Goal: Complete application form

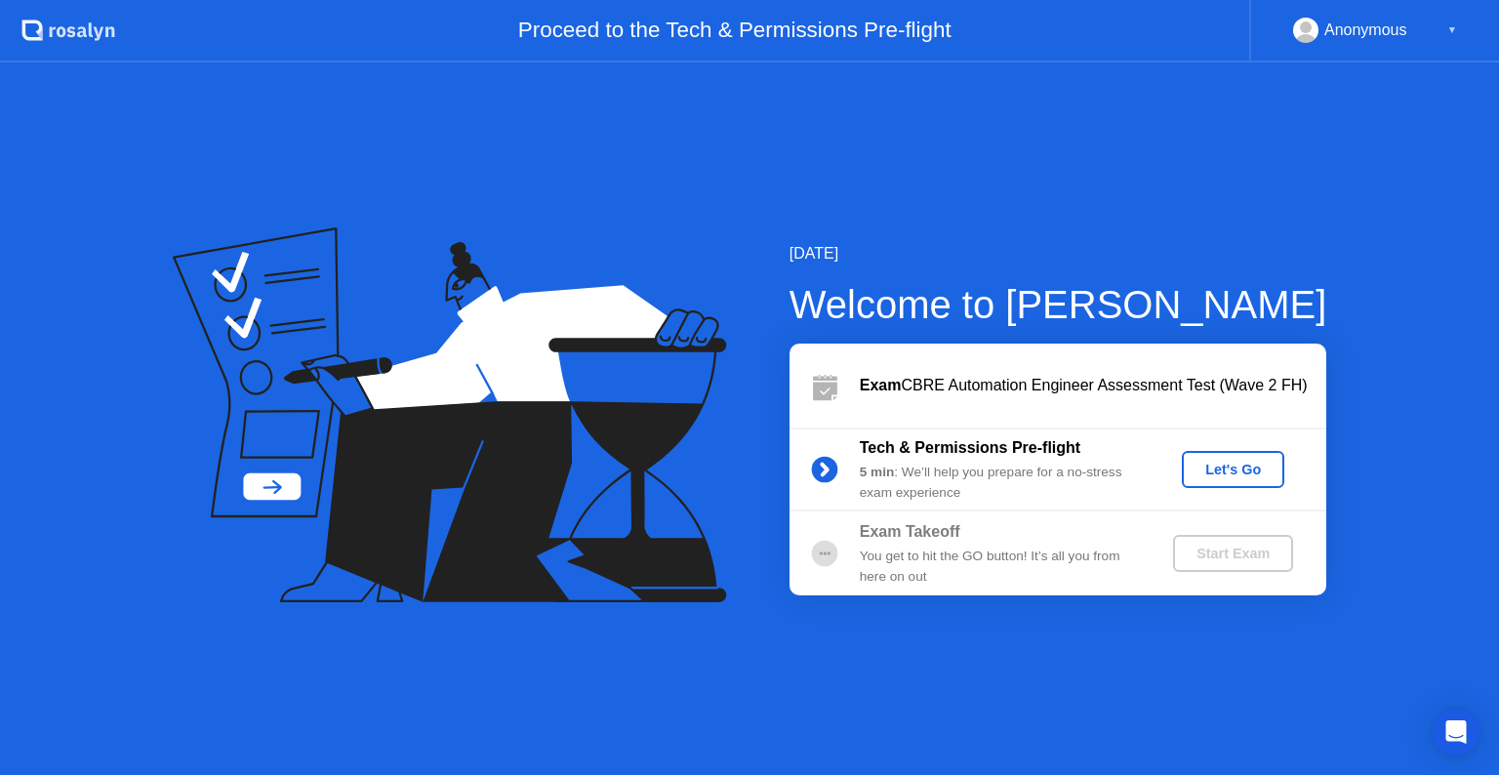
click at [1235, 468] on div "Let's Go" at bounding box center [1232, 470] width 87 height 16
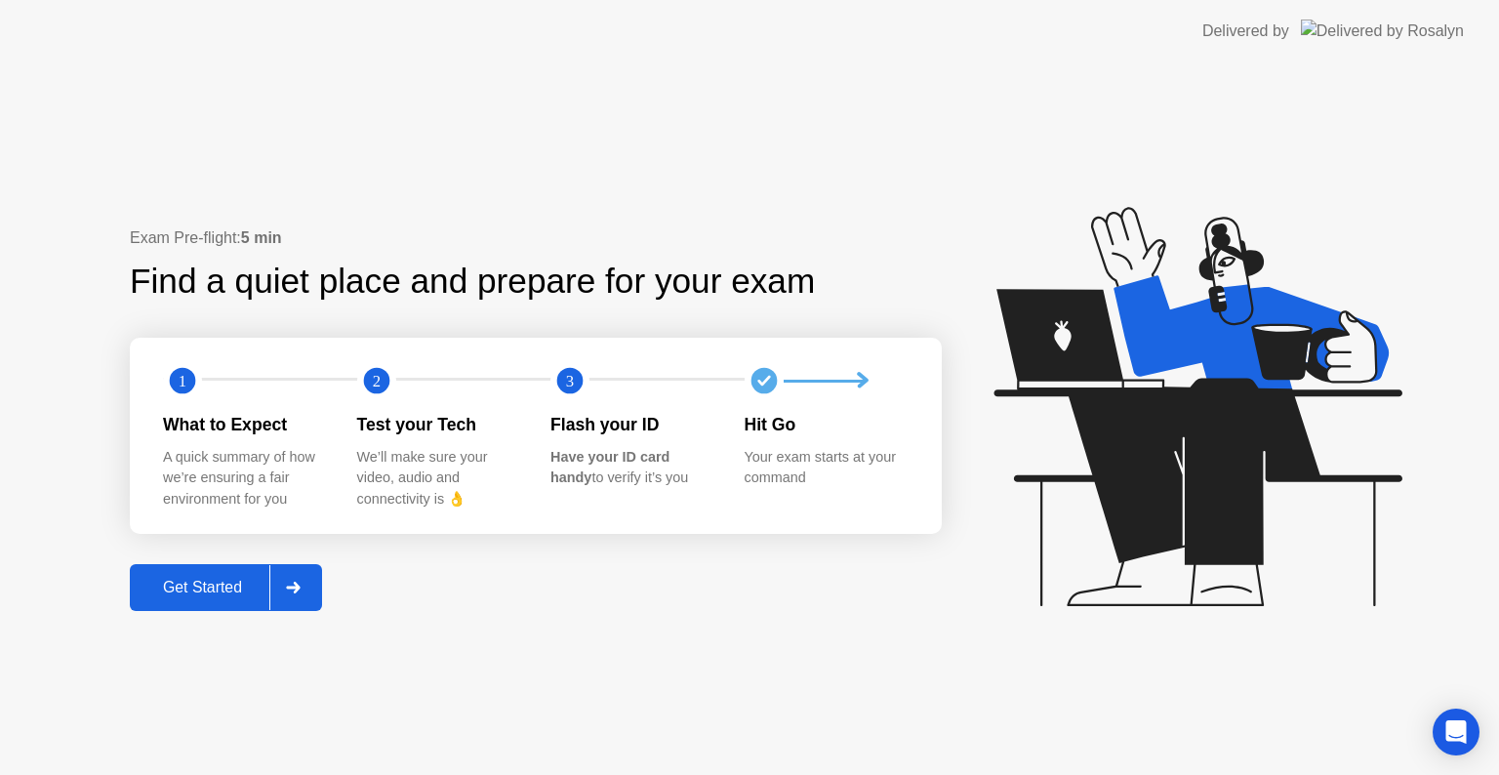
click at [204, 593] on div "Get Started" at bounding box center [203, 588] width 134 height 18
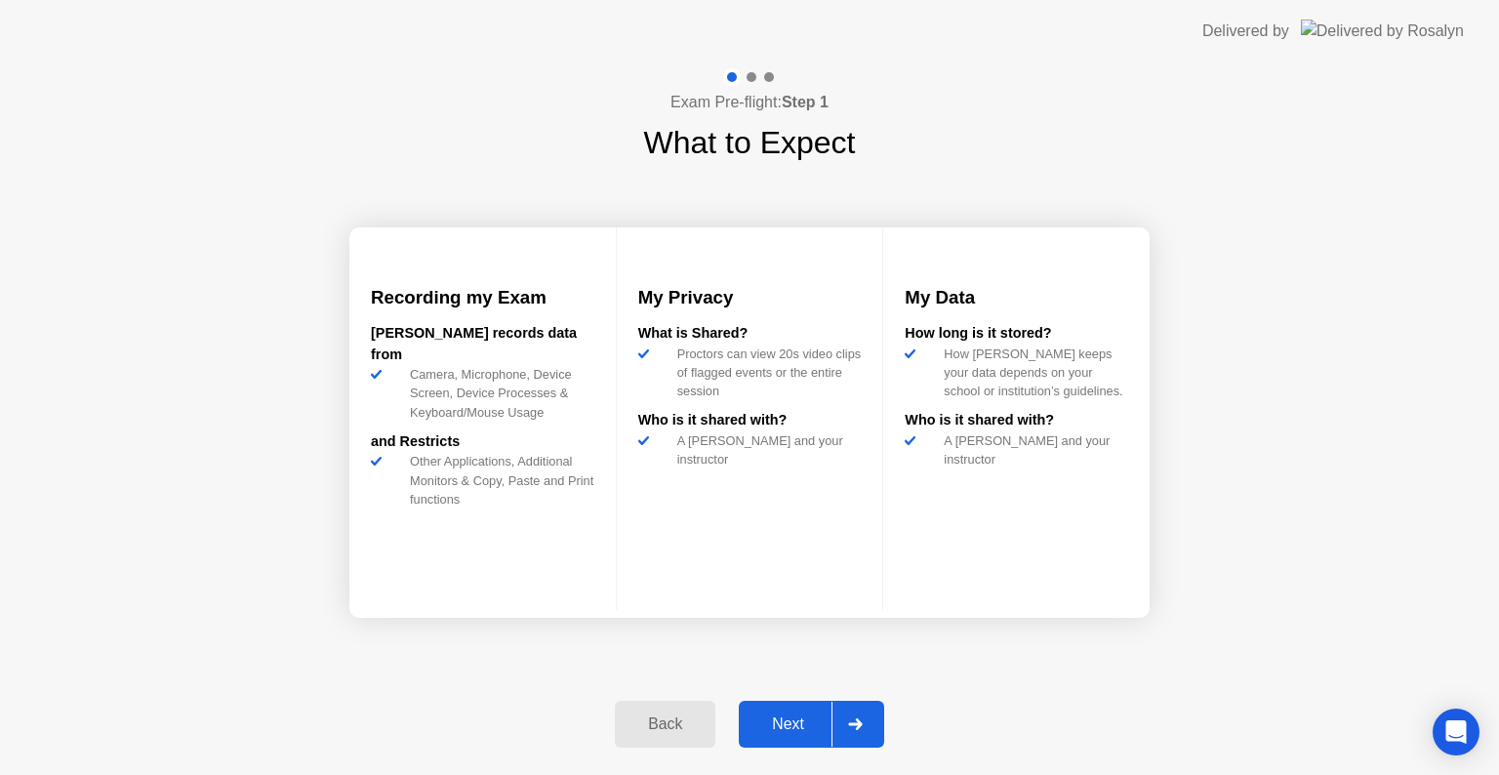
click at [778, 719] on div "Next" at bounding box center [788, 724] width 87 height 18
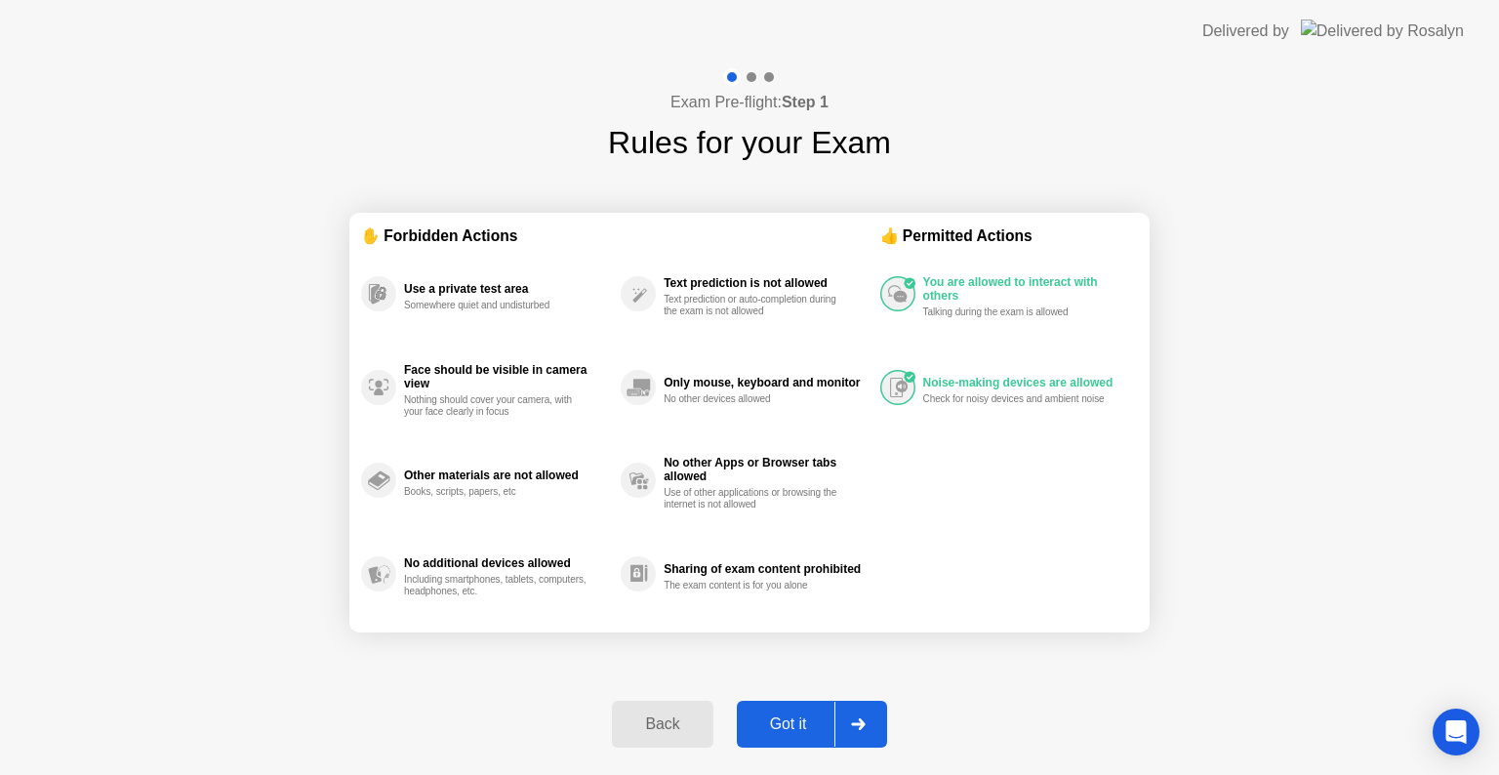
click at [786, 720] on div "Got it" at bounding box center [789, 724] width 92 height 18
select select "**********"
select select "*******"
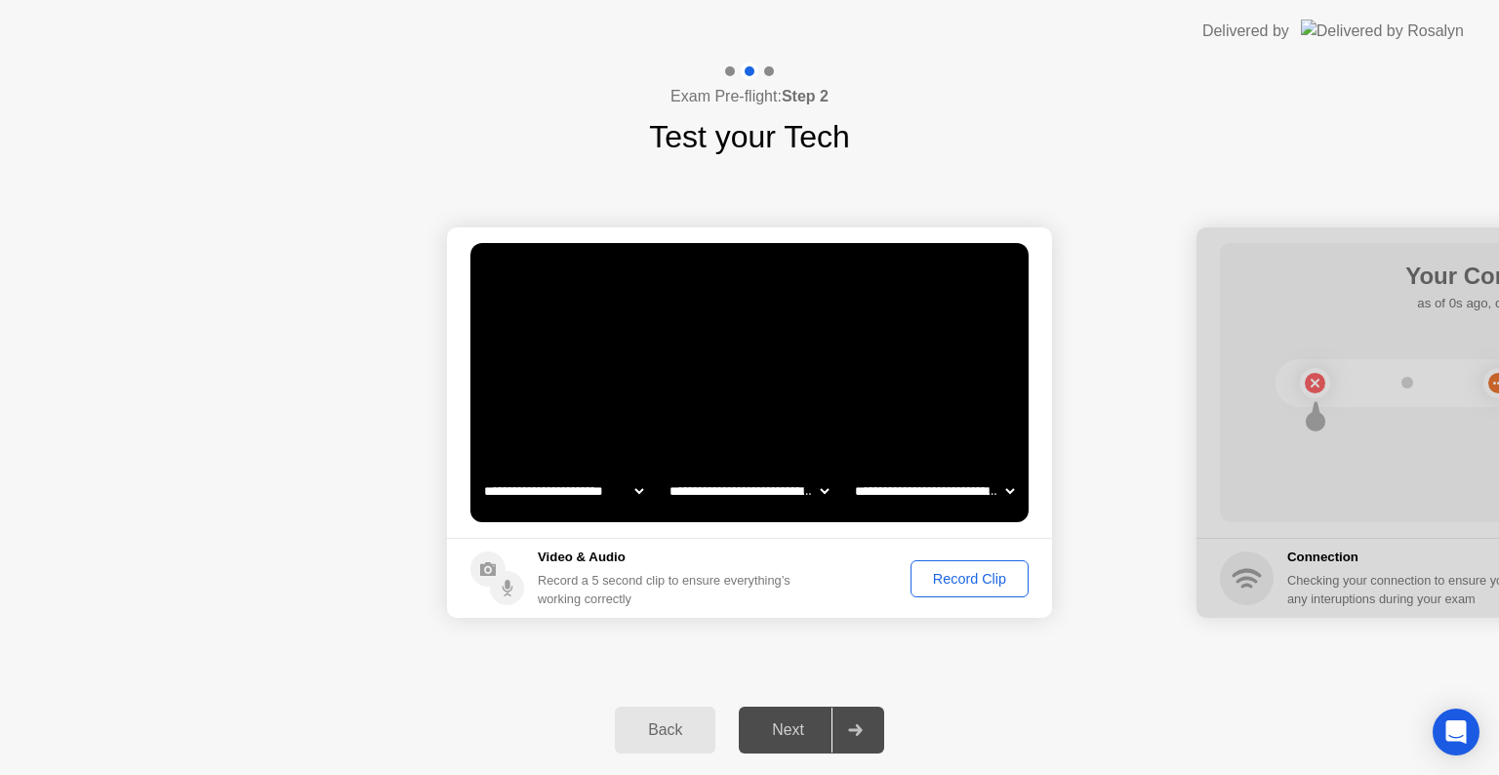
click at [988, 577] on div "Record Clip" at bounding box center [969, 579] width 104 height 16
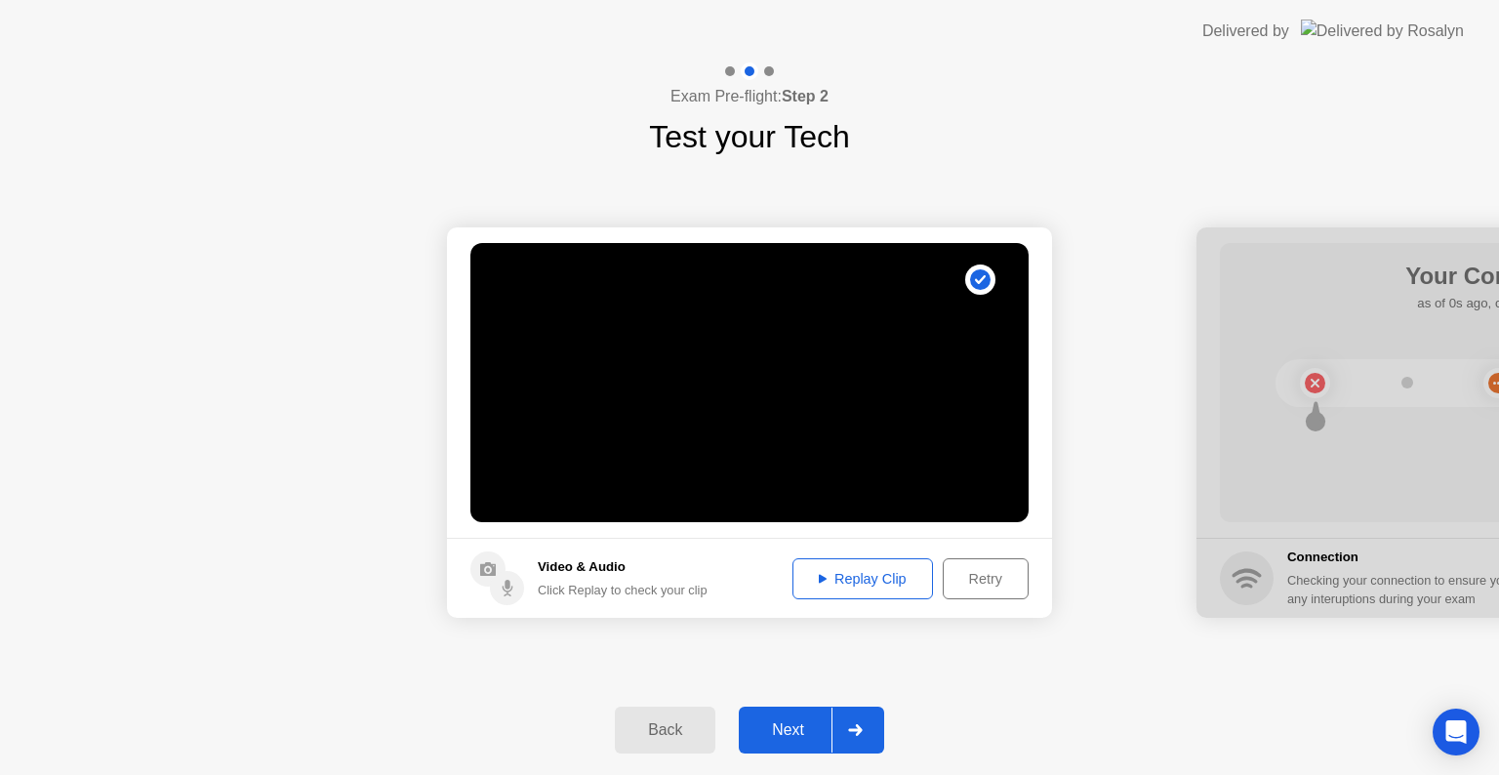
click at [874, 571] on div "Replay Clip" at bounding box center [862, 579] width 127 height 16
click at [796, 723] on div "Next" at bounding box center [788, 730] width 87 height 18
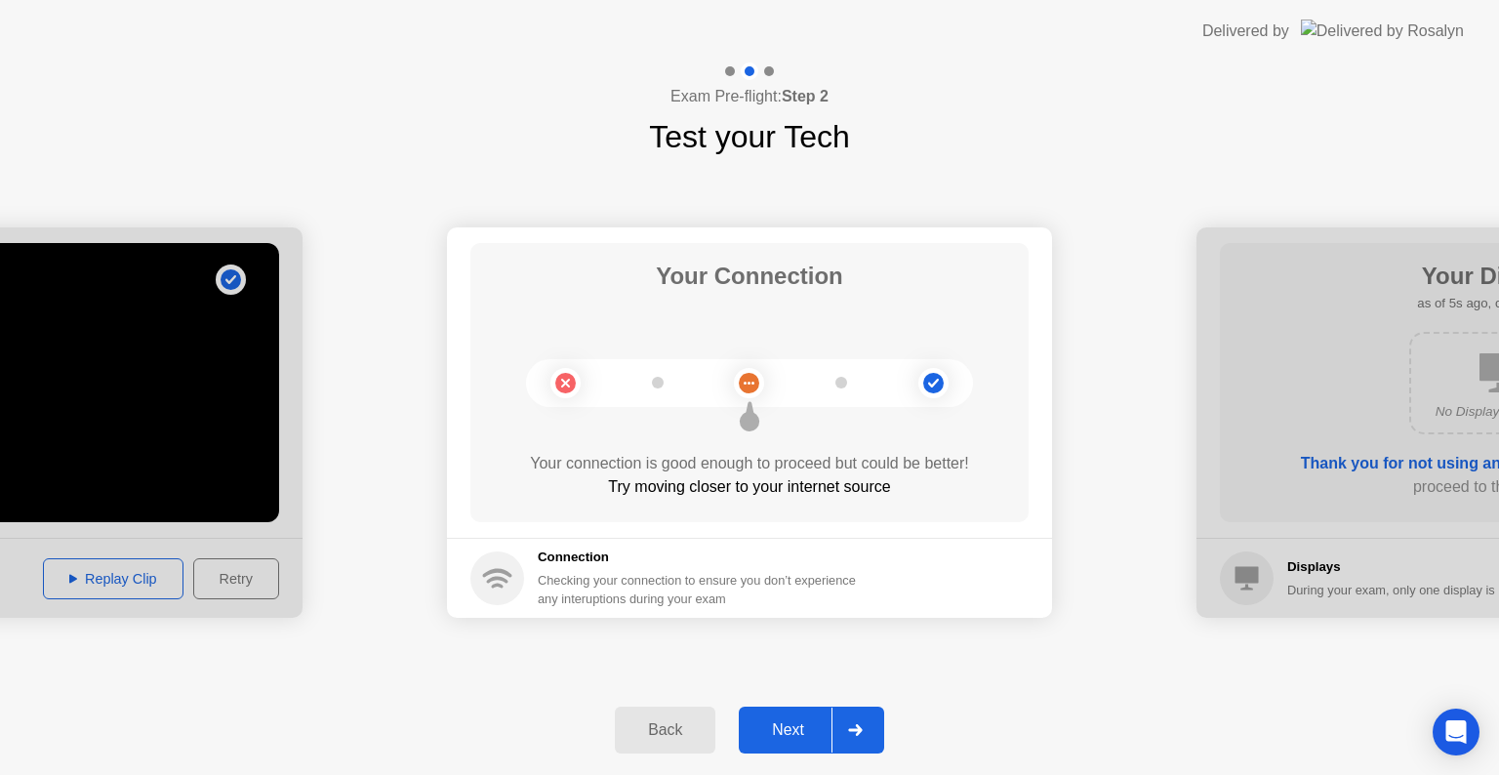
click at [786, 742] on button "Next" at bounding box center [811, 729] width 145 height 47
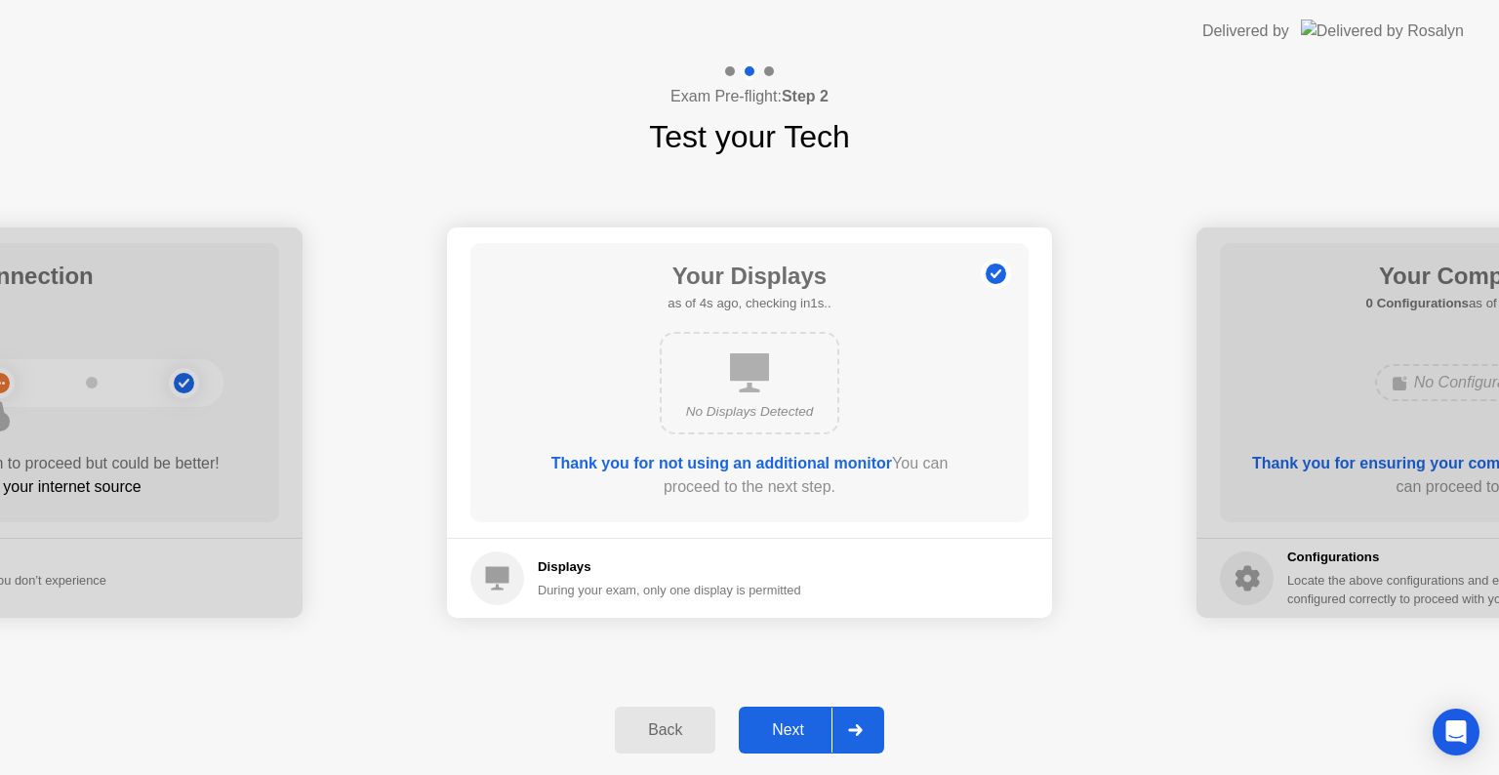
click at [748, 402] on div "No Displays Detected" at bounding box center [749, 412] width 144 height 20
click at [805, 745] on button "Next" at bounding box center [811, 729] width 145 height 47
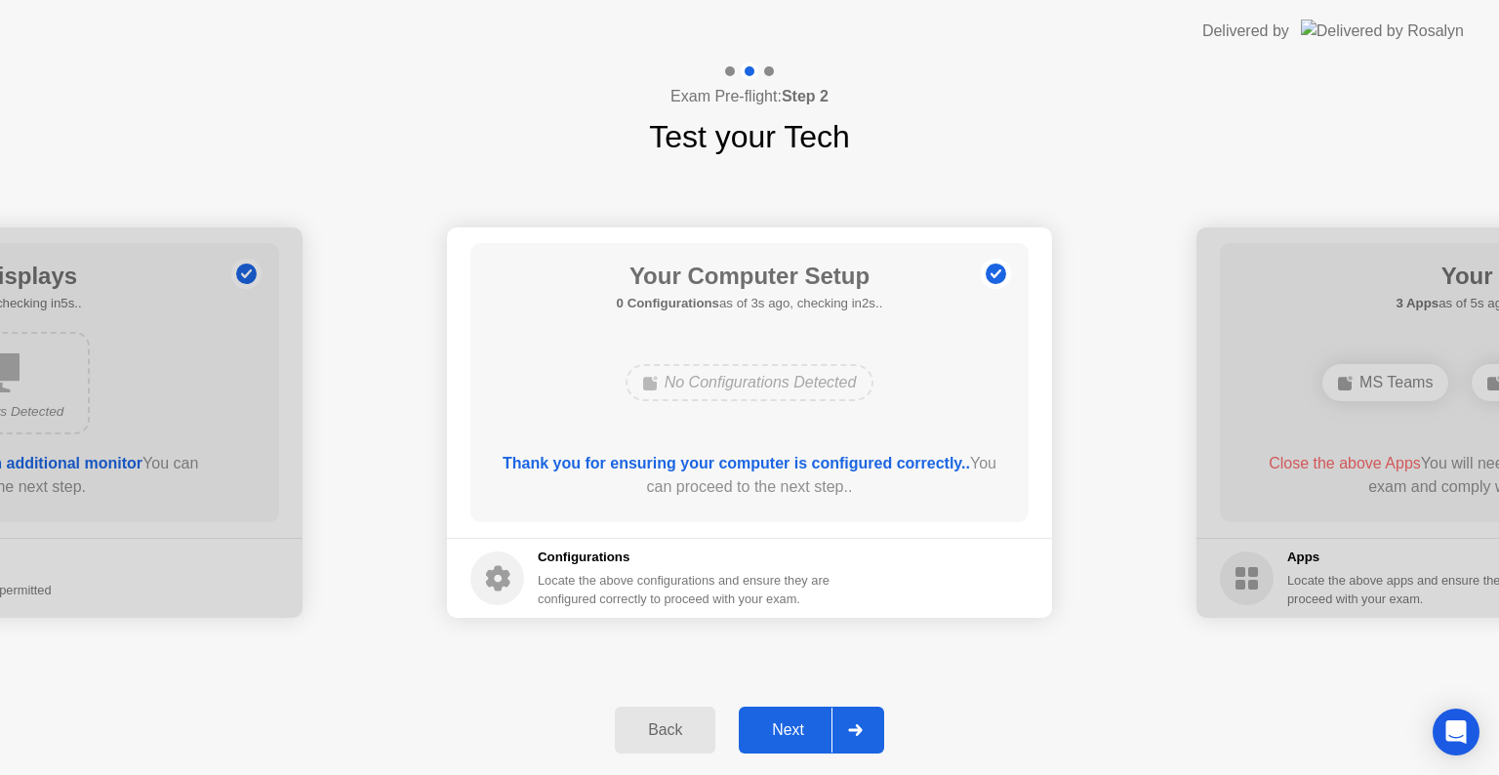
click at [807, 742] on button "Next" at bounding box center [811, 729] width 145 height 47
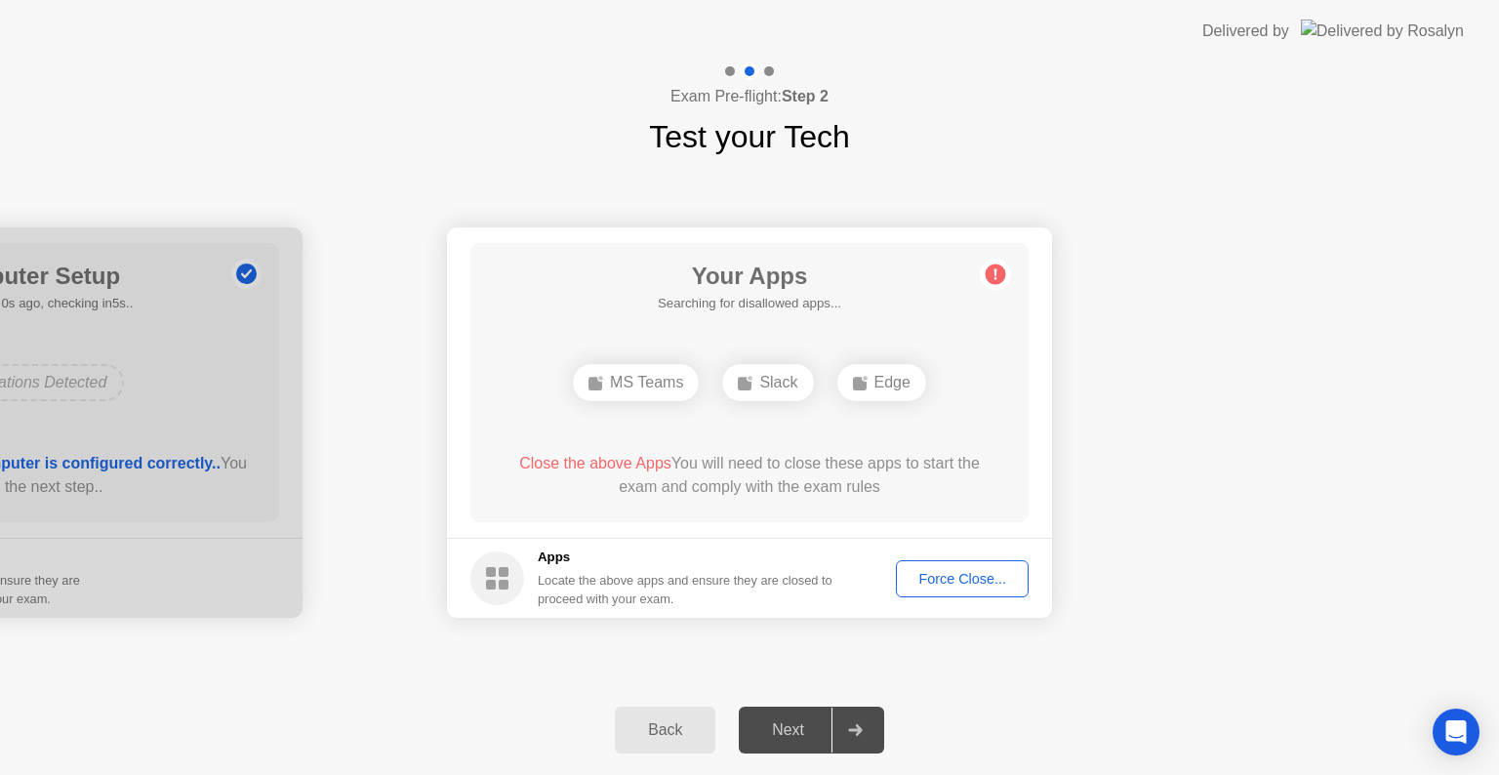
click at [643, 385] on div "MS Teams" at bounding box center [636, 382] width 126 height 37
click at [617, 398] on div "MS Teams" at bounding box center [636, 382] width 126 height 37
click at [948, 578] on div "Force Close..." at bounding box center [962, 579] width 119 height 16
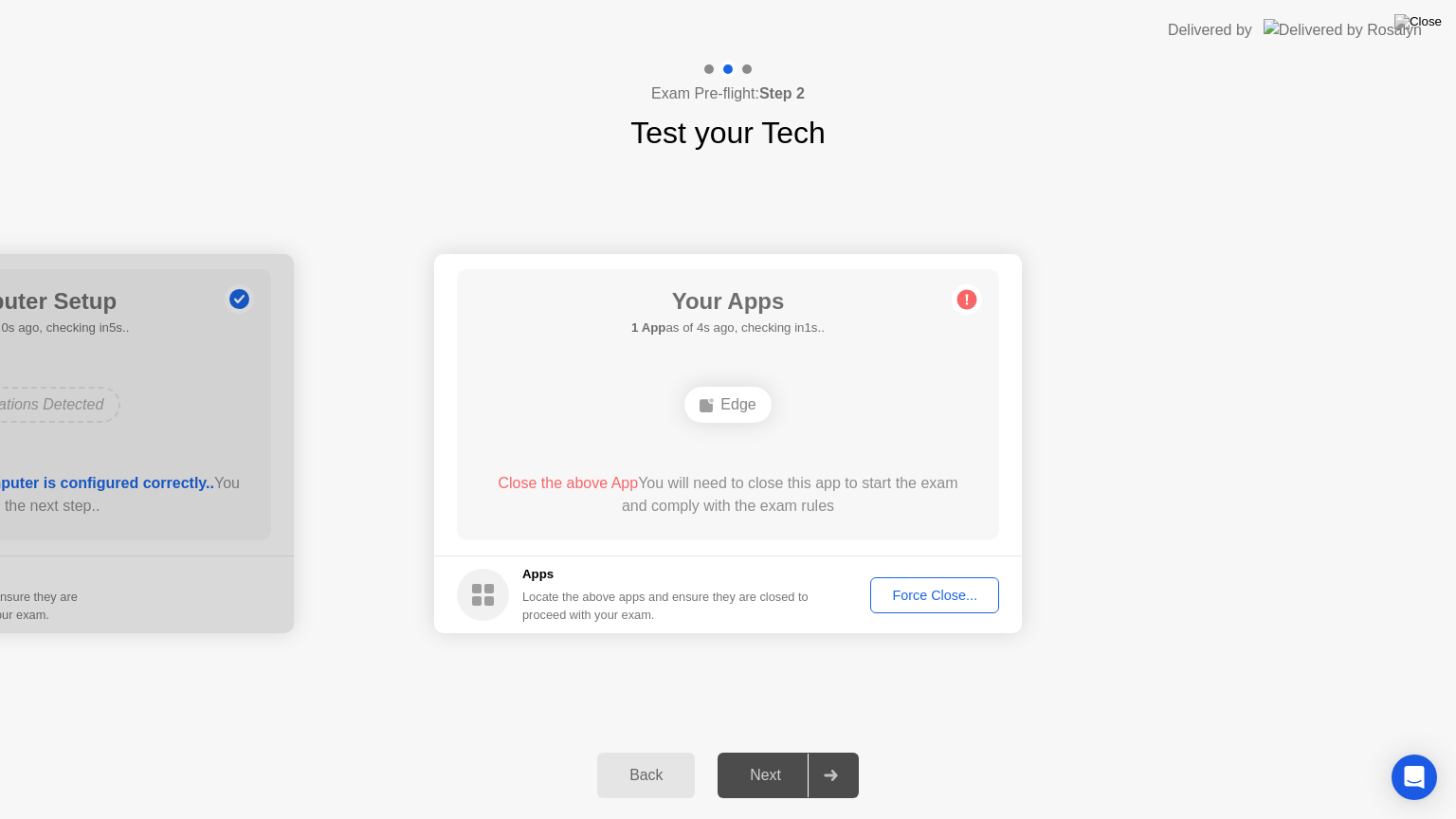
click at [918, 595] on div "Force Close..." at bounding box center [934, 596] width 116 height 16
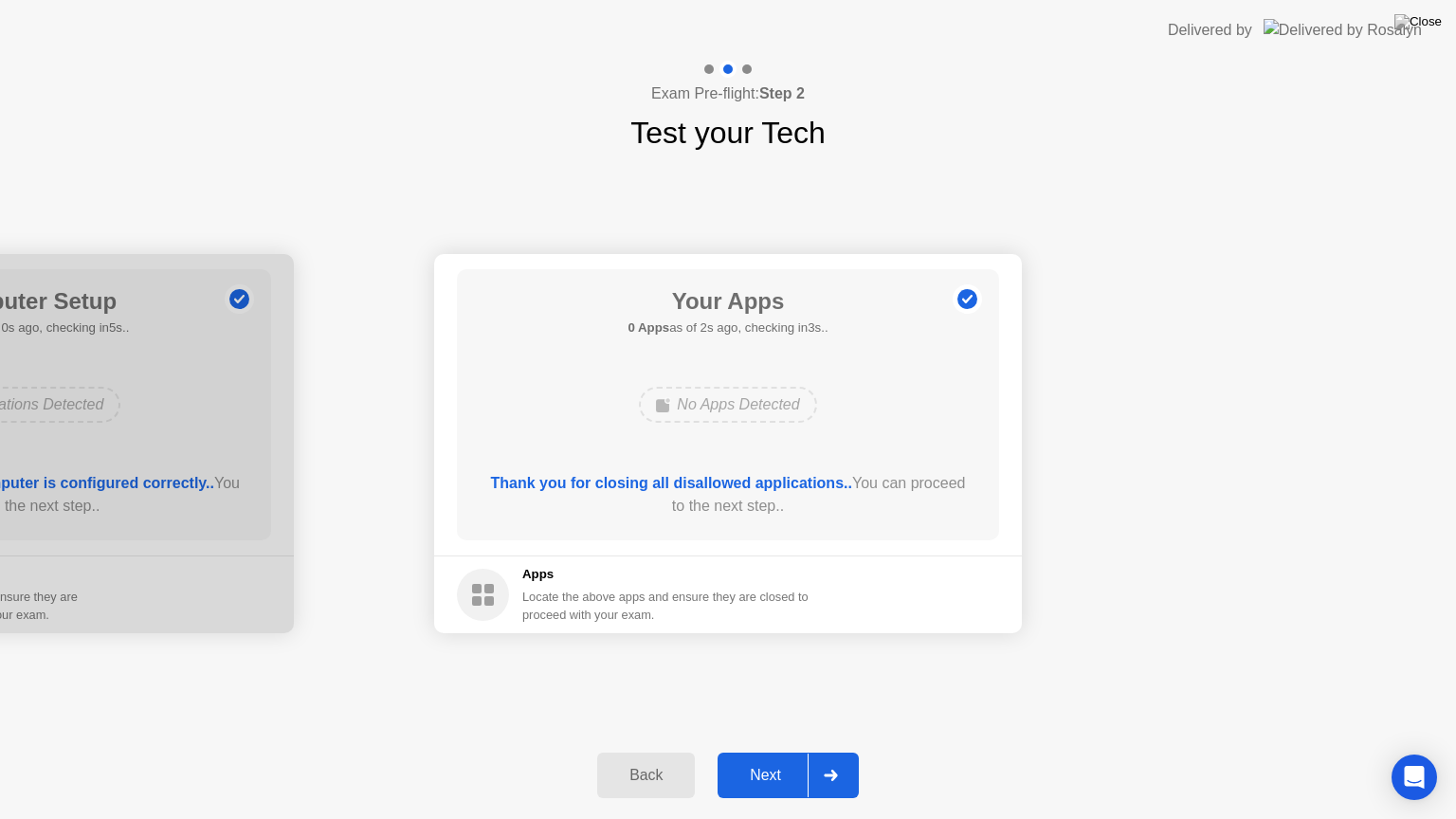
click at [764, 752] on div "Next" at bounding box center [765, 775] width 85 height 17
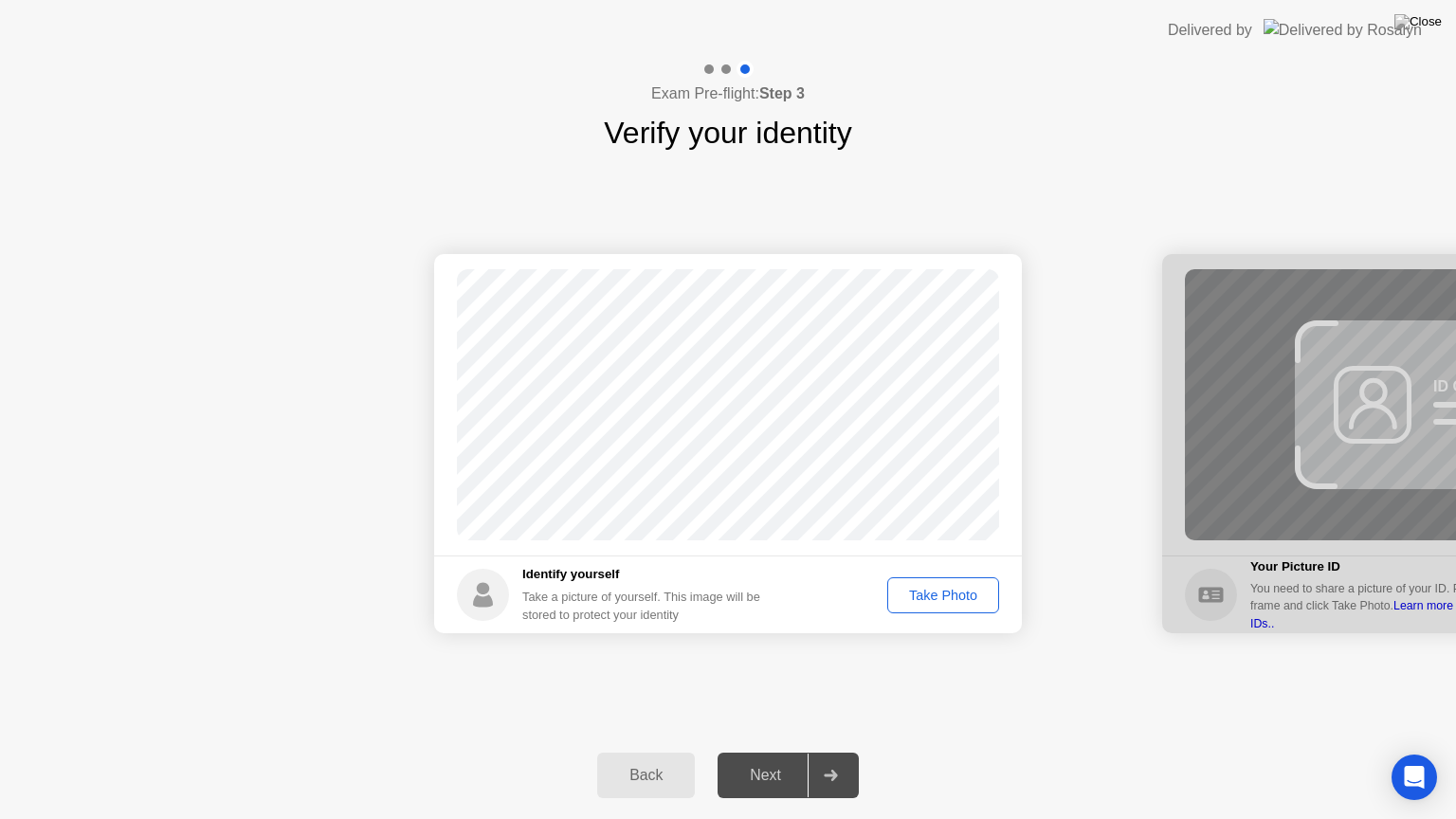
click at [934, 596] on div "Take Photo" at bounding box center [942, 596] width 98 height 16
click at [948, 593] on div "Retake" at bounding box center [956, 596] width 74 height 16
click at [948, 593] on div "Take Photo" at bounding box center [942, 596] width 98 height 16
click at [757, 752] on div "Next" at bounding box center [765, 775] width 85 height 17
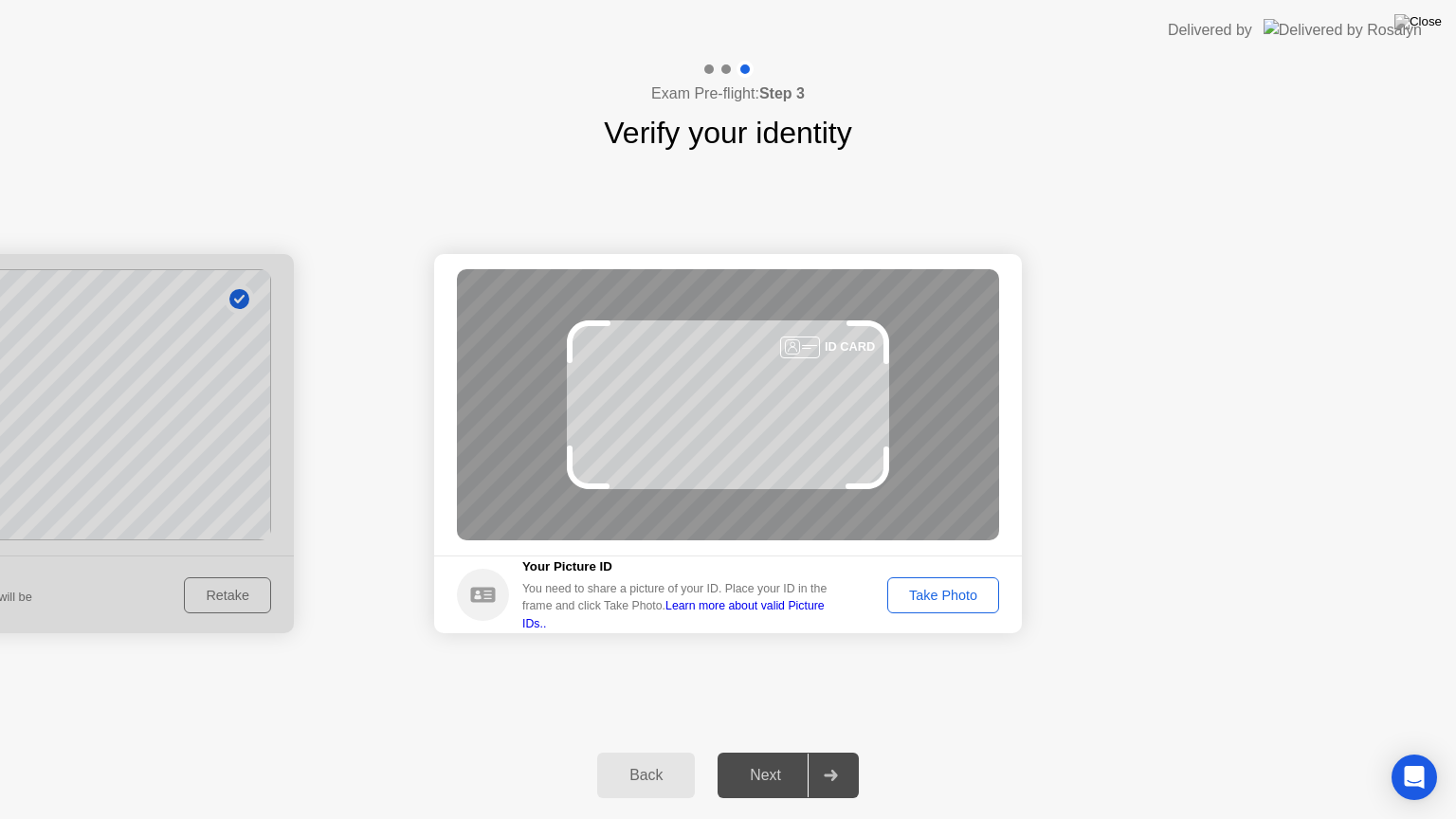
click at [953, 588] on div "Take Photo" at bounding box center [942, 596] width 98 height 16
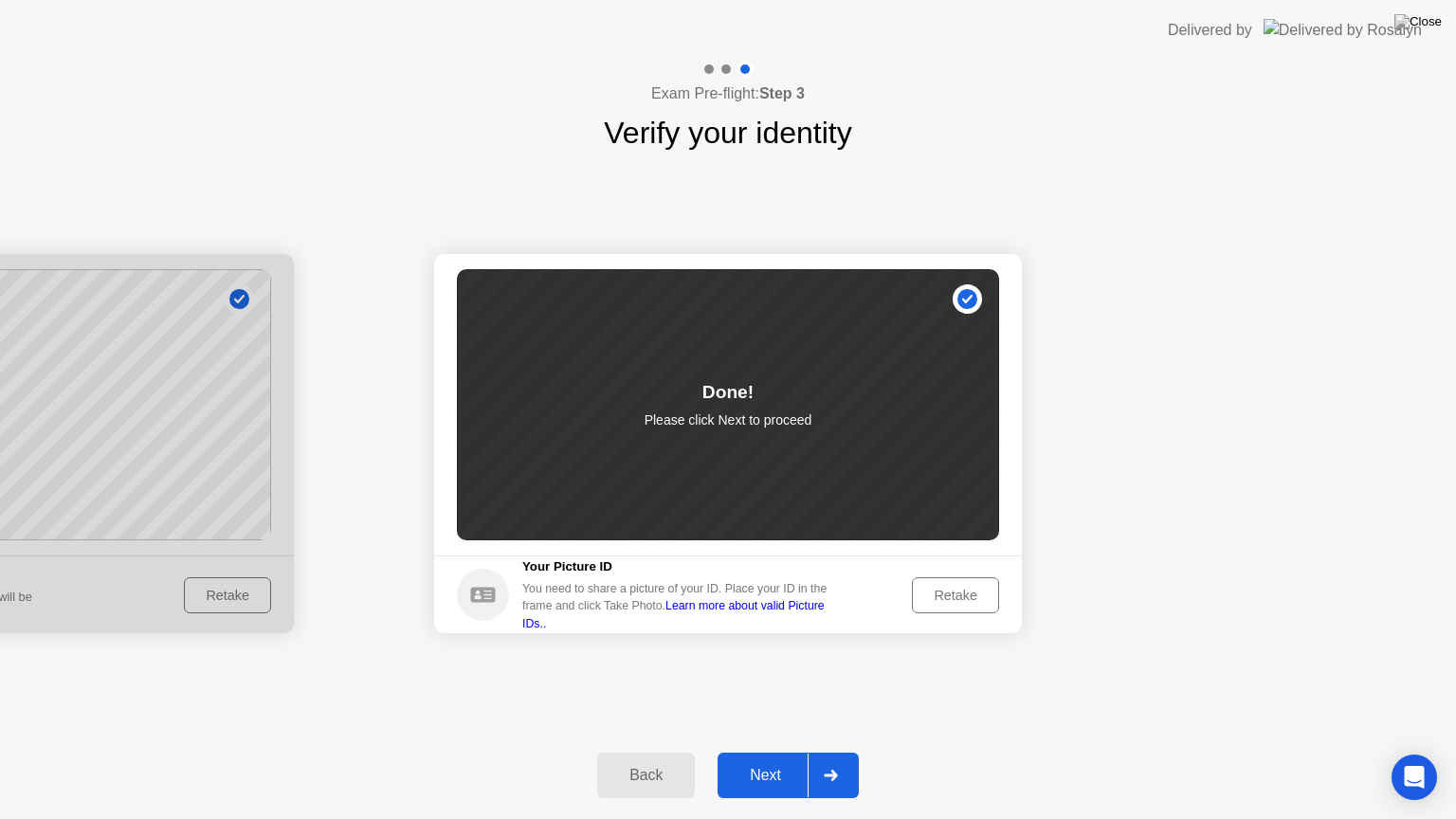
click at [752, 752] on div "Next" at bounding box center [765, 775] width 85 height 17
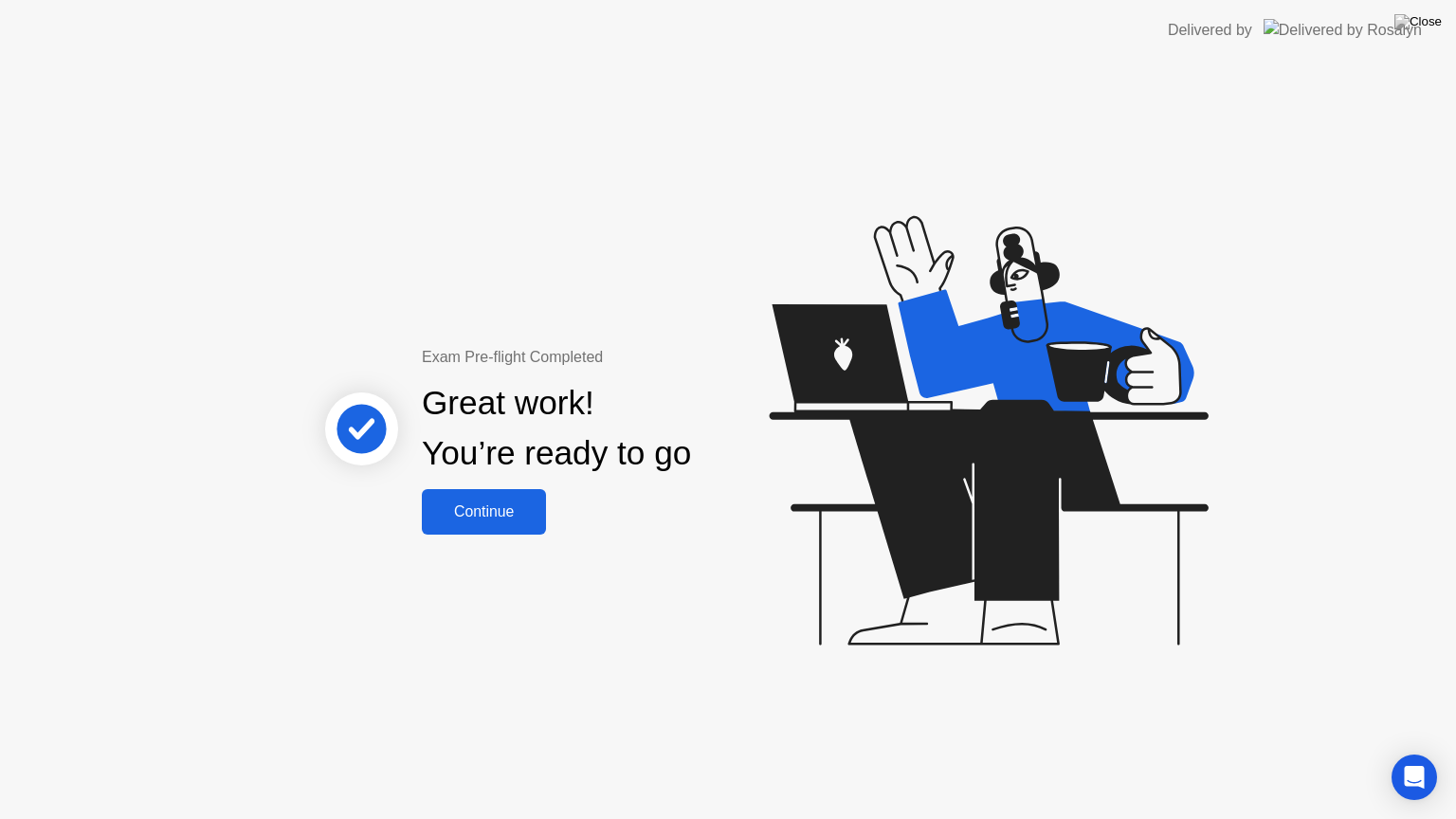
click at [475, 512] on div "Continue" at bounding box center [484, 512] width 113 height 17
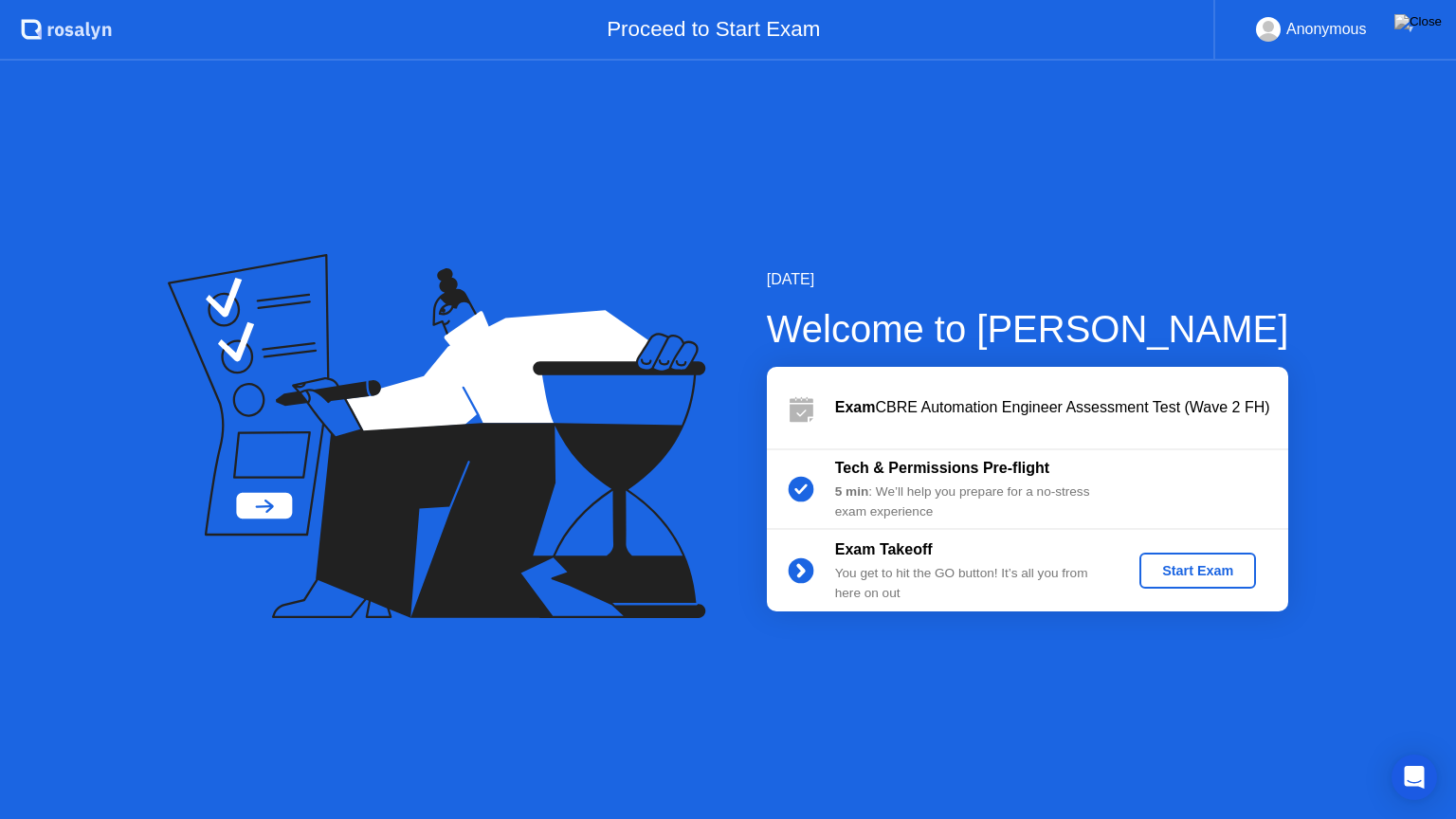
click at [1175, 567] on div "Start Exam" at bounding box center [1198, 571] width 101 height 16
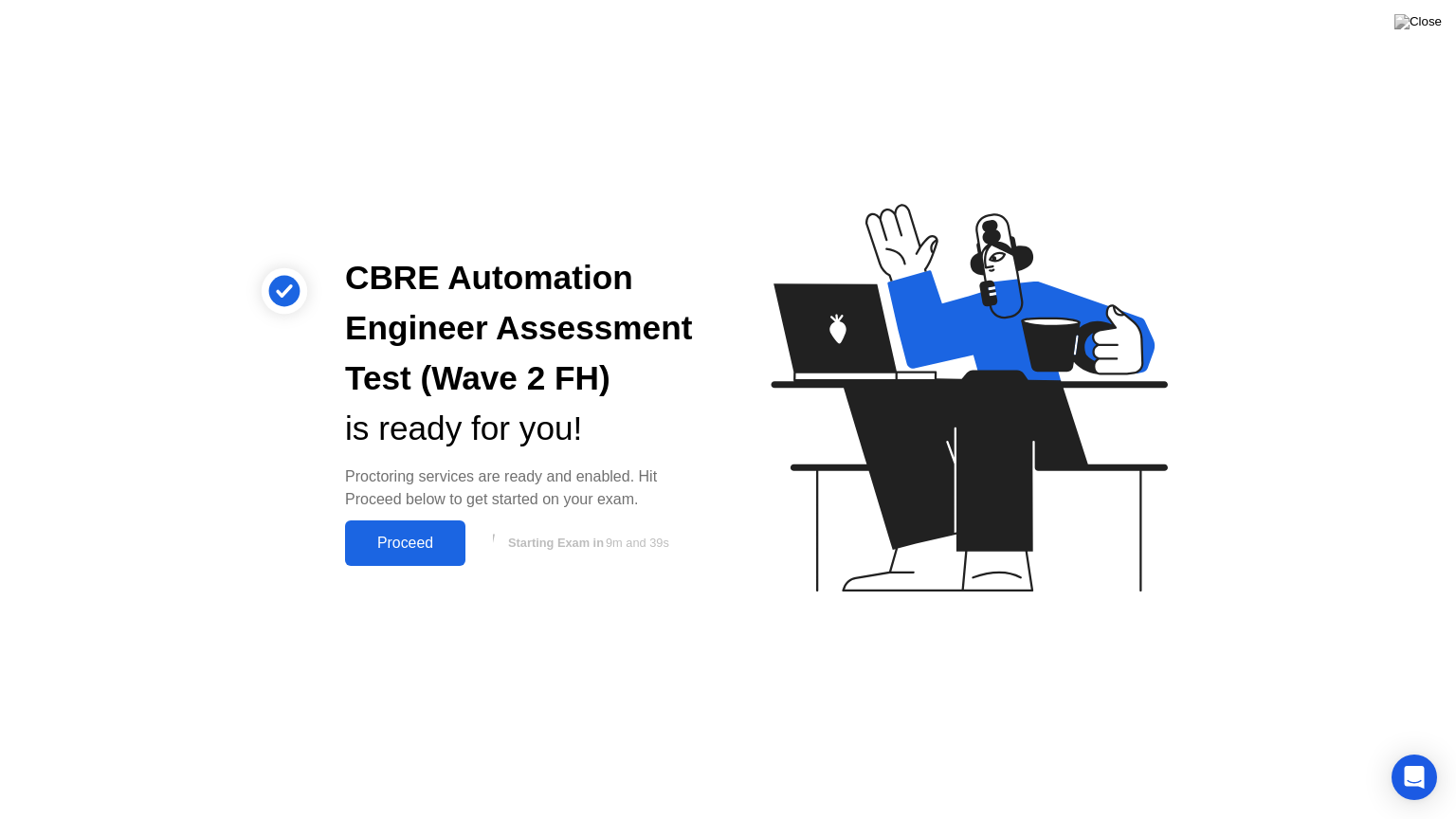
click at [409, 539] on div "Proceed" at bounding box center [405, 543] width 109 height 17
